Goal: Information Seeking & Learning: Learn about a topic

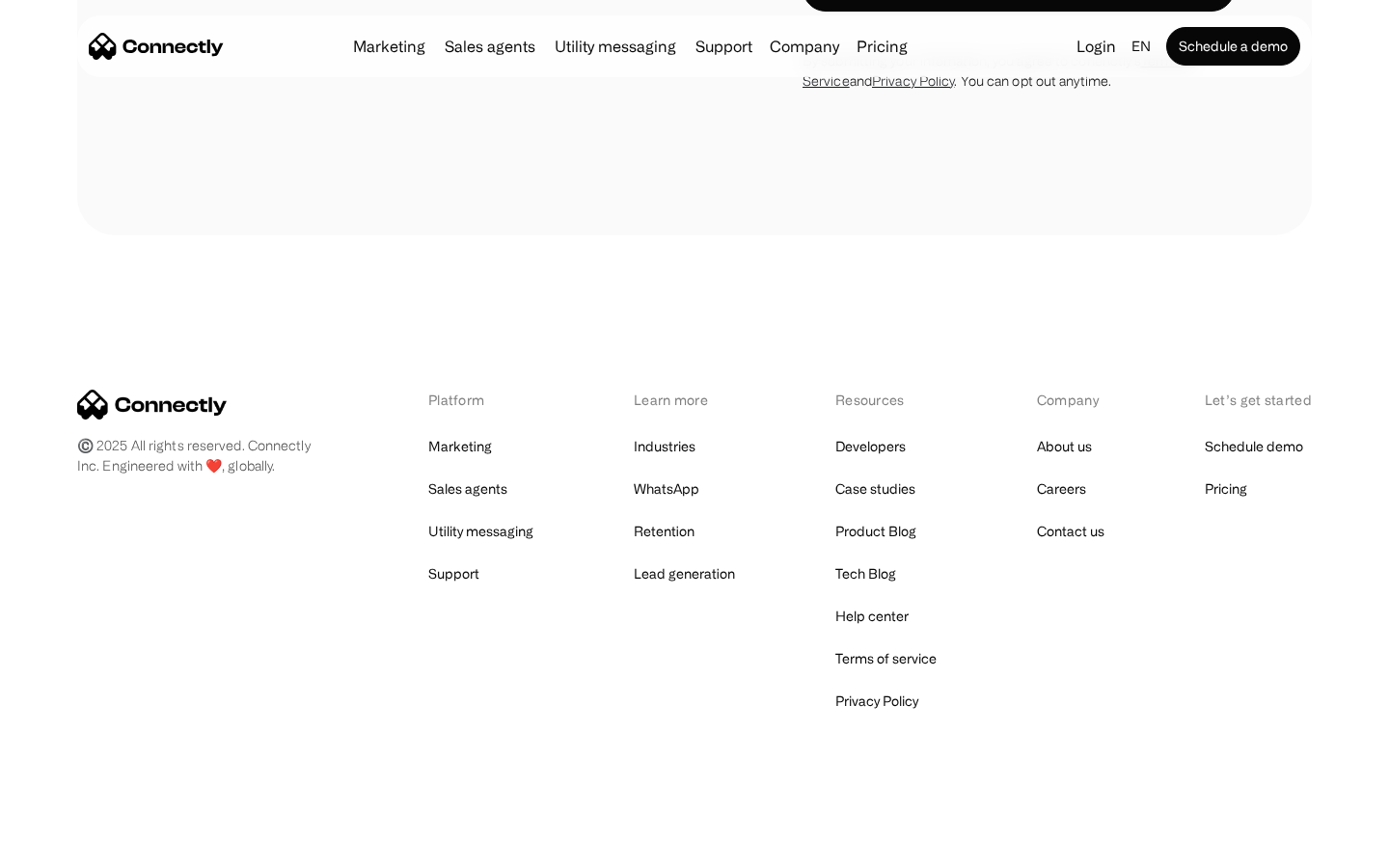
scroll to position [5083, 0]
